Goal: Navigation & Orientation: Find specific page/section

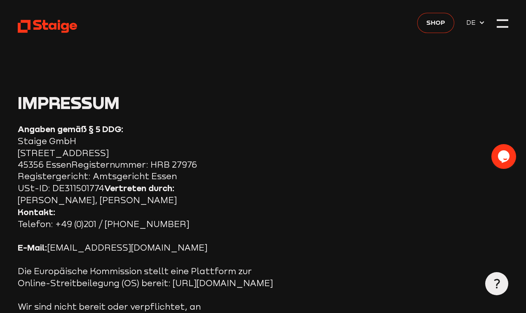
click at [435, 24] on span "Shop" at bounding box center [436, 22] width 19 height 10
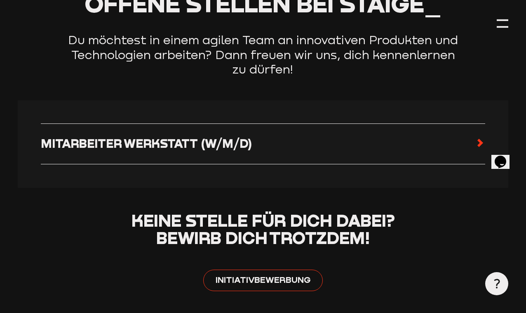
scroll to position [381, 0]
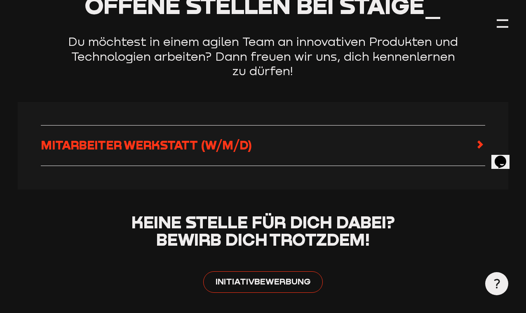
click at [476, 149] on icon at bounding box center [481, 144] width 10 height 10
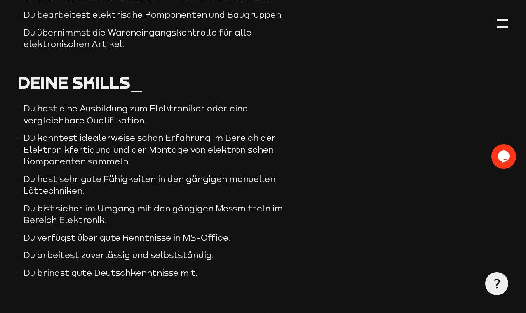
scroll to position [488, 0]
